Goal: Check status: Check status

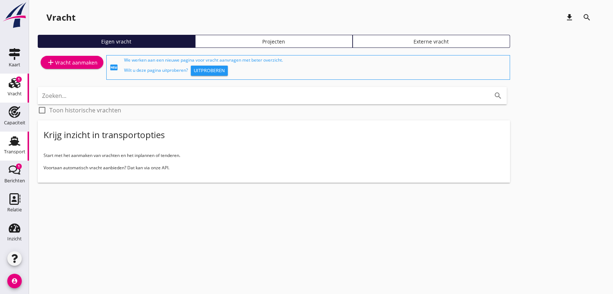
click at [12, 144] on use at bounding box center [15, 140] width 12 height 9
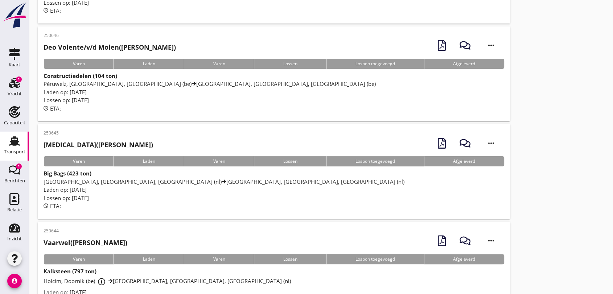
scroll to position [161, 0]
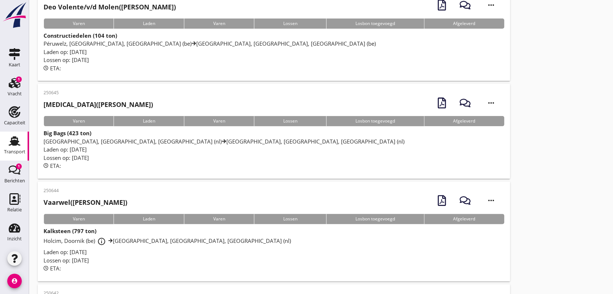
click at [132, 138] on span "[GEOGRAPHIC_DATA], [GEOGRAPHIC_DATA], [GEOGRAPHIC_DATA] (nl) [GEOGRAPHIC_DATA],…" at bounding box center [224, 141] width 361 height 7
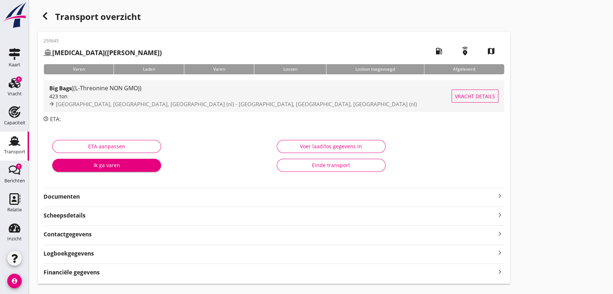
click at [124, 105] on span "[GEOGRAPHIC_DATA], [GEOGRAPHIC_DATA], [GEOGRAPHIC_DATA] (nl) - [GEOGRAPHIC_DATA…" at bounding box center [236, 104] width 361 height 7
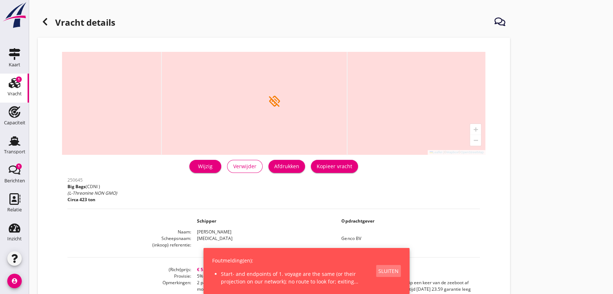
click at [394, 269] on div "Sluiten" at bounding box center [388, 271] width 20 height 8
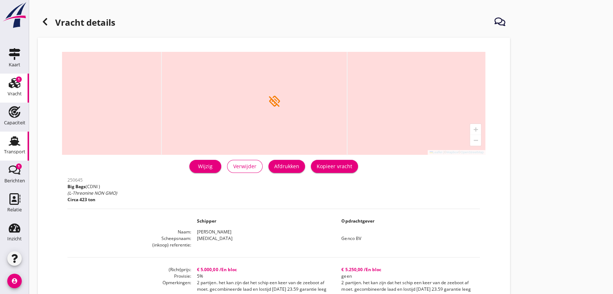
click at [10, 140] on use at bounding box center [15, 140] width 12 height 9
